Goal: Information Seeking & Learning: Learn about a topic

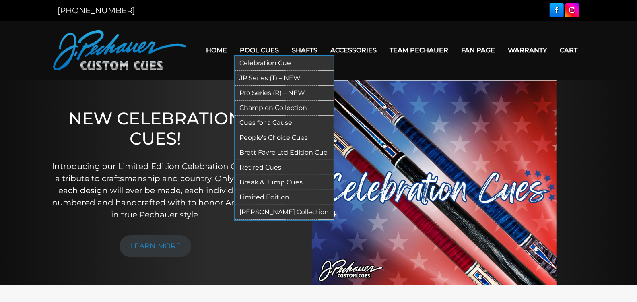
click at [259, 77] on link "JP Series (T) – NEW" at bounding box center [284, 78] width 99 height 15
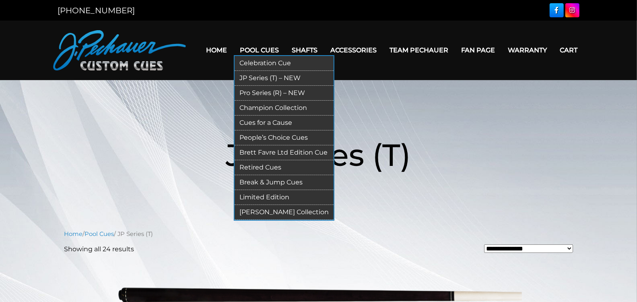
click at [258, 91] on link "Pro Series (R) – NEW" at bounding box center [284, 93] width 99 height 15
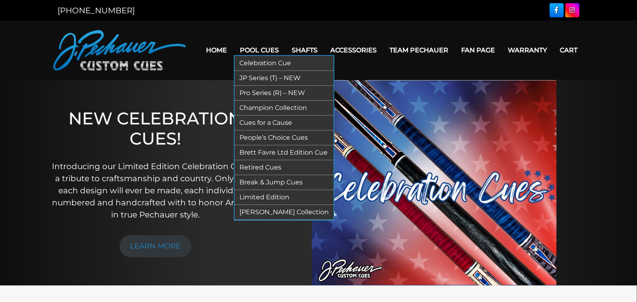
click at [261, 74] on link "JP Series (T) – NEW" at bounding box center [284, 78] width 99 height 15
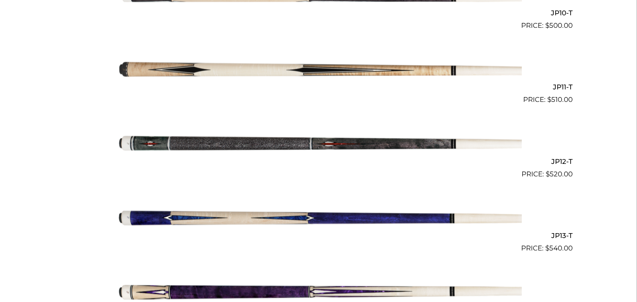
scroll to position [1035, 0]
